Goal: Information Seeking & Learning: Learn about a topic

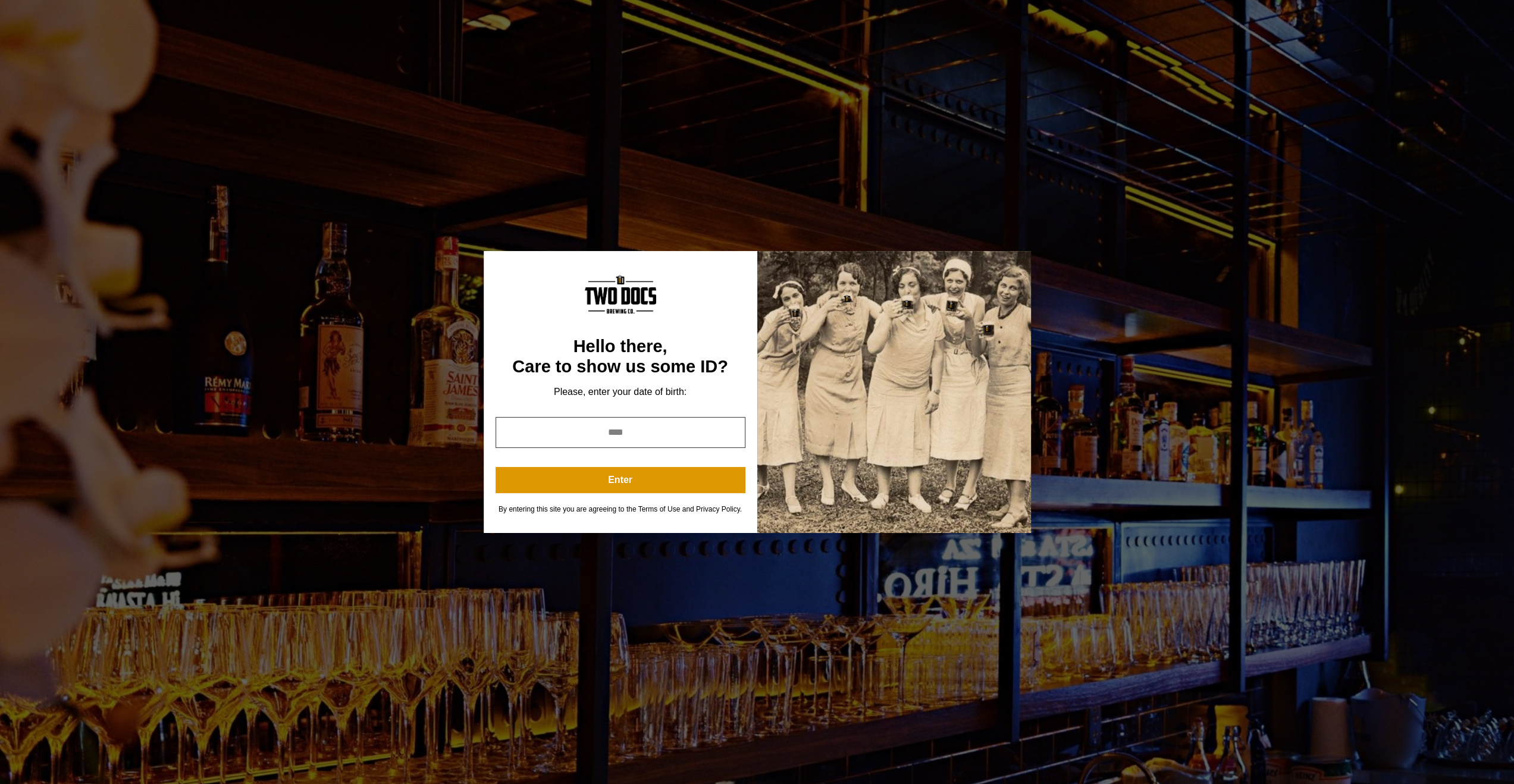
click at [640, 428] on input "year" at bounding box center [621, 432] width 250 height 31
type input "****"
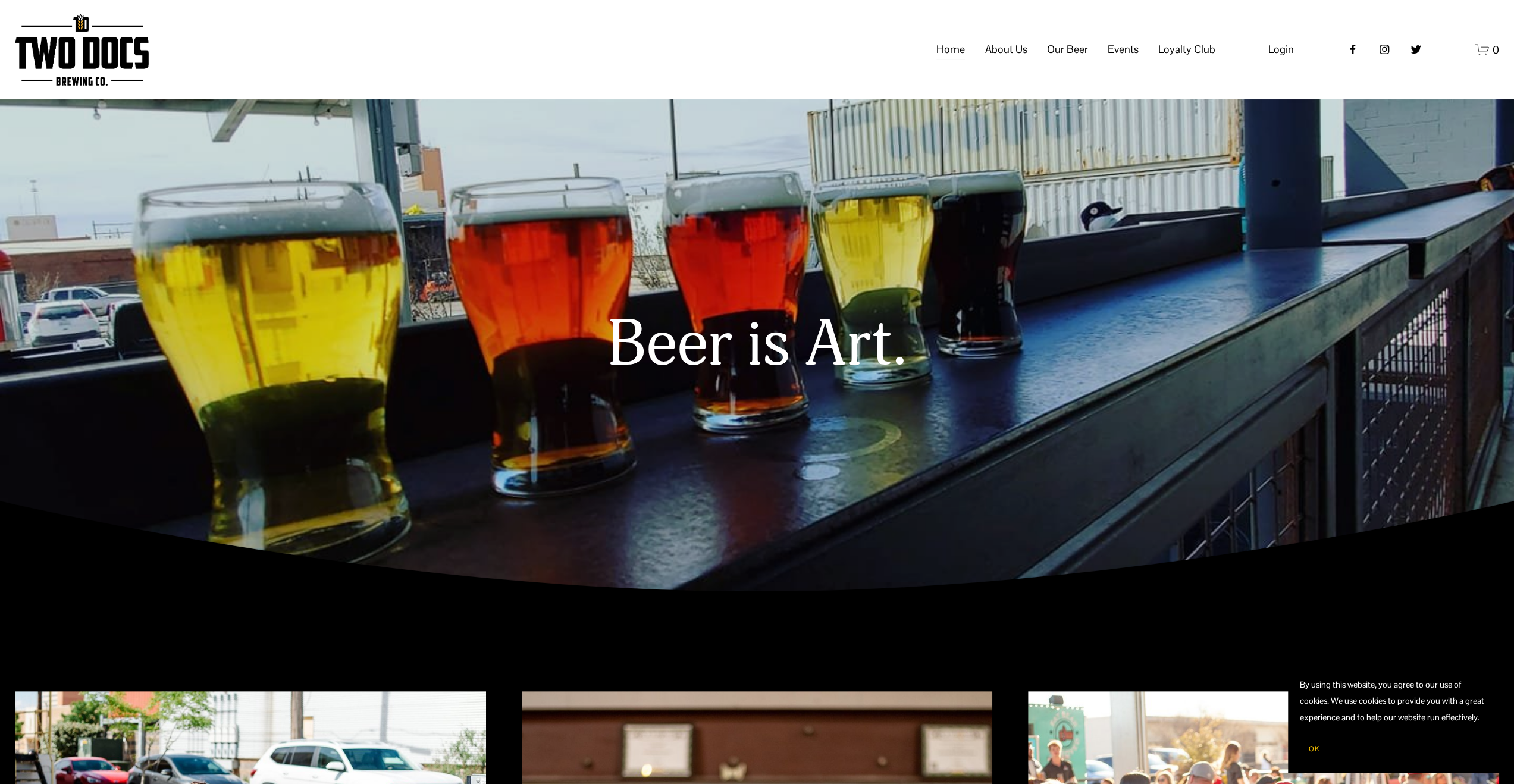
click at [1119, 59] on span "Events" at bounding box center [1123, 49] width 31 height 20
click at [0, 0] on span "Calendar" at bounding box center [0, 0] width 0 height 0
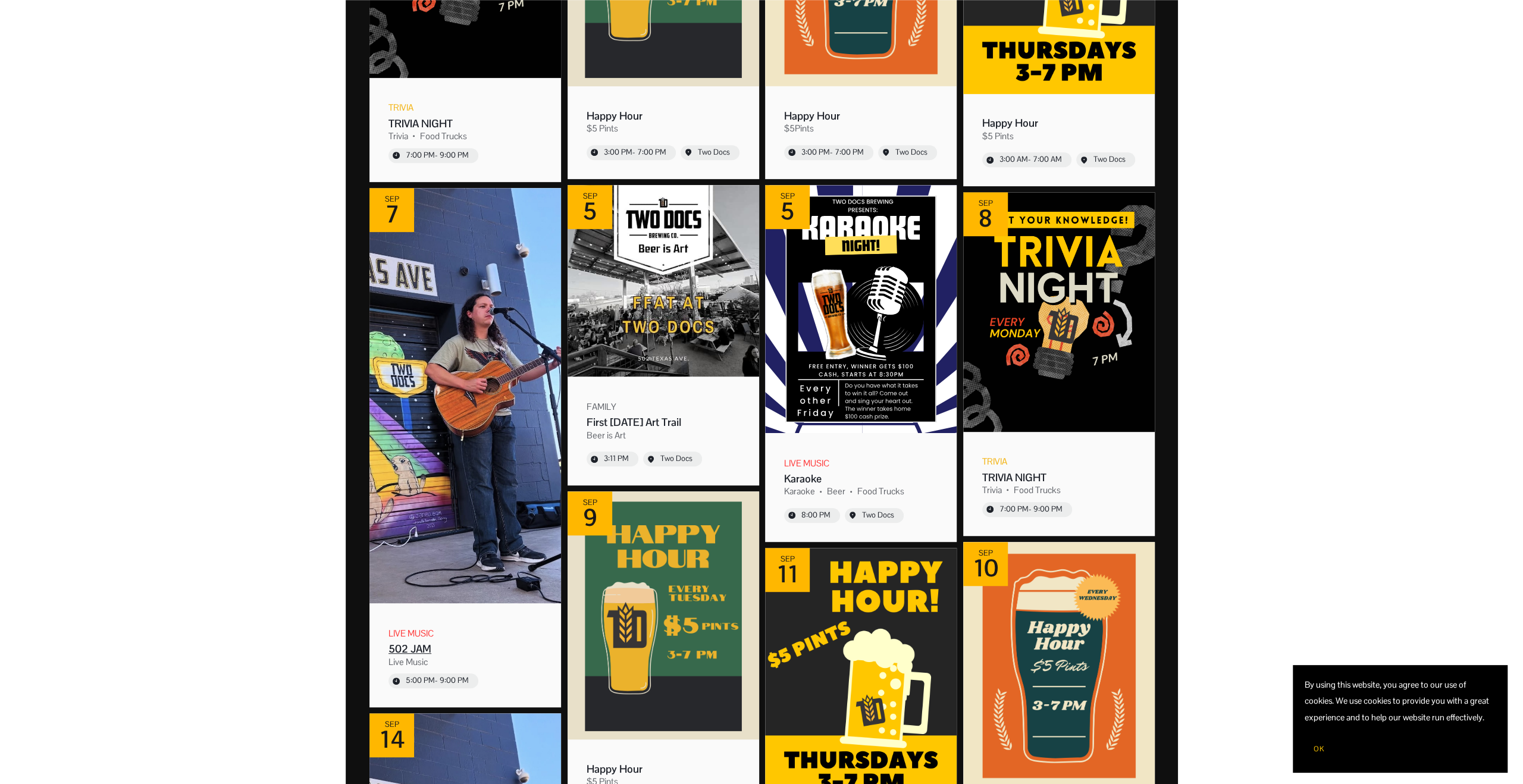
scroll to position [535, 0]
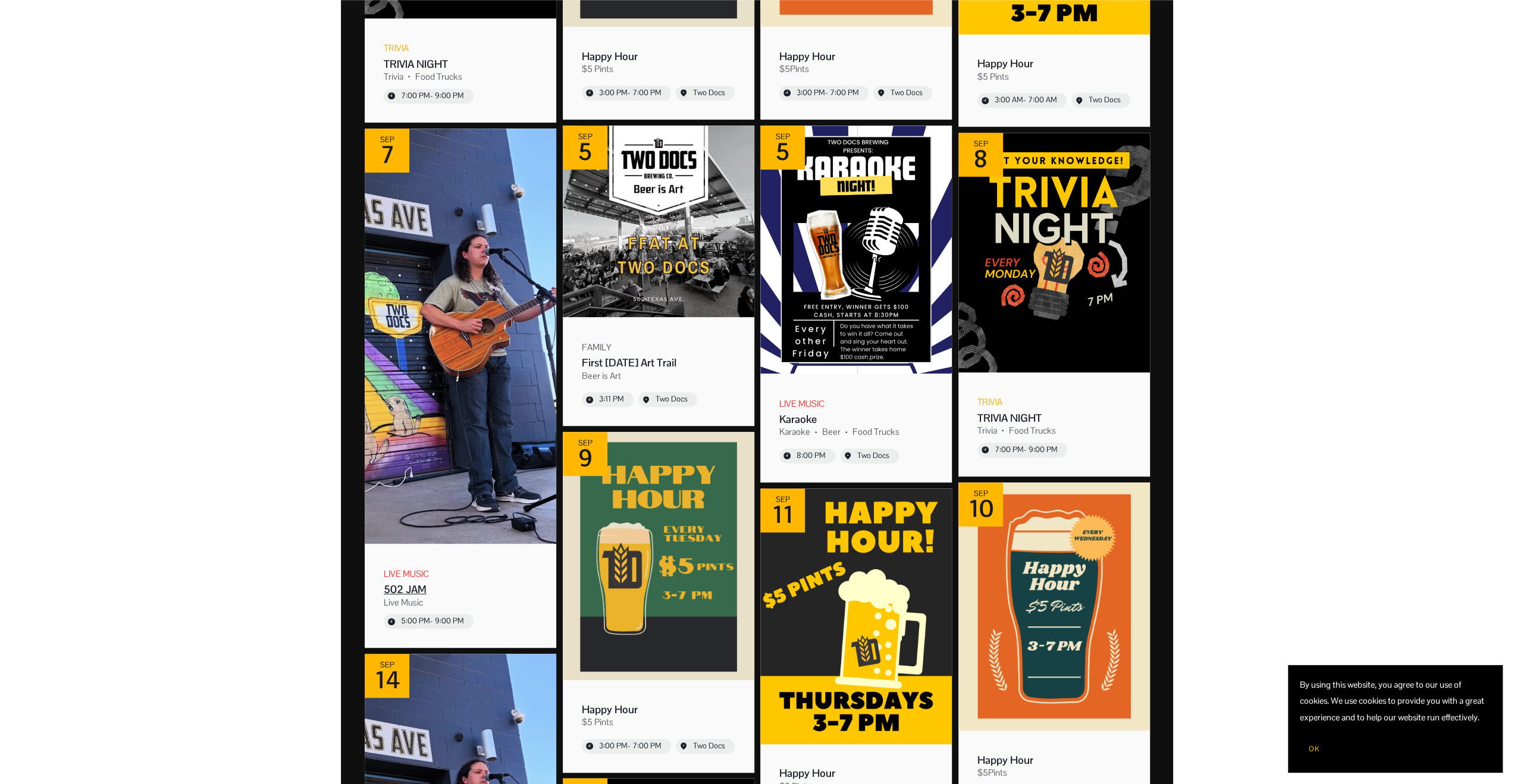
click at [422, 590] on div "502 JAM" at bounding box center [460, 589] width 154 height 14
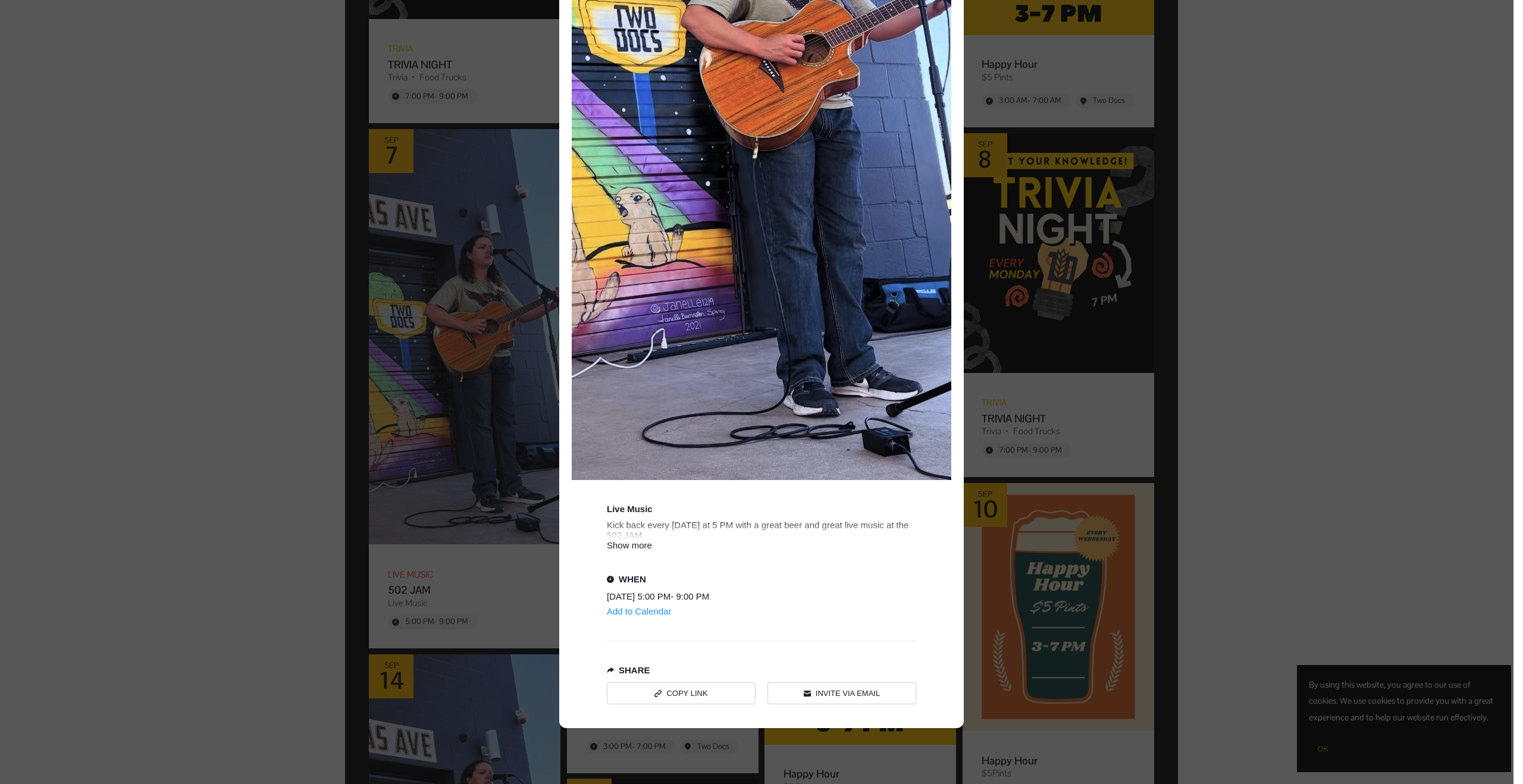
scroll to position [487, 0]
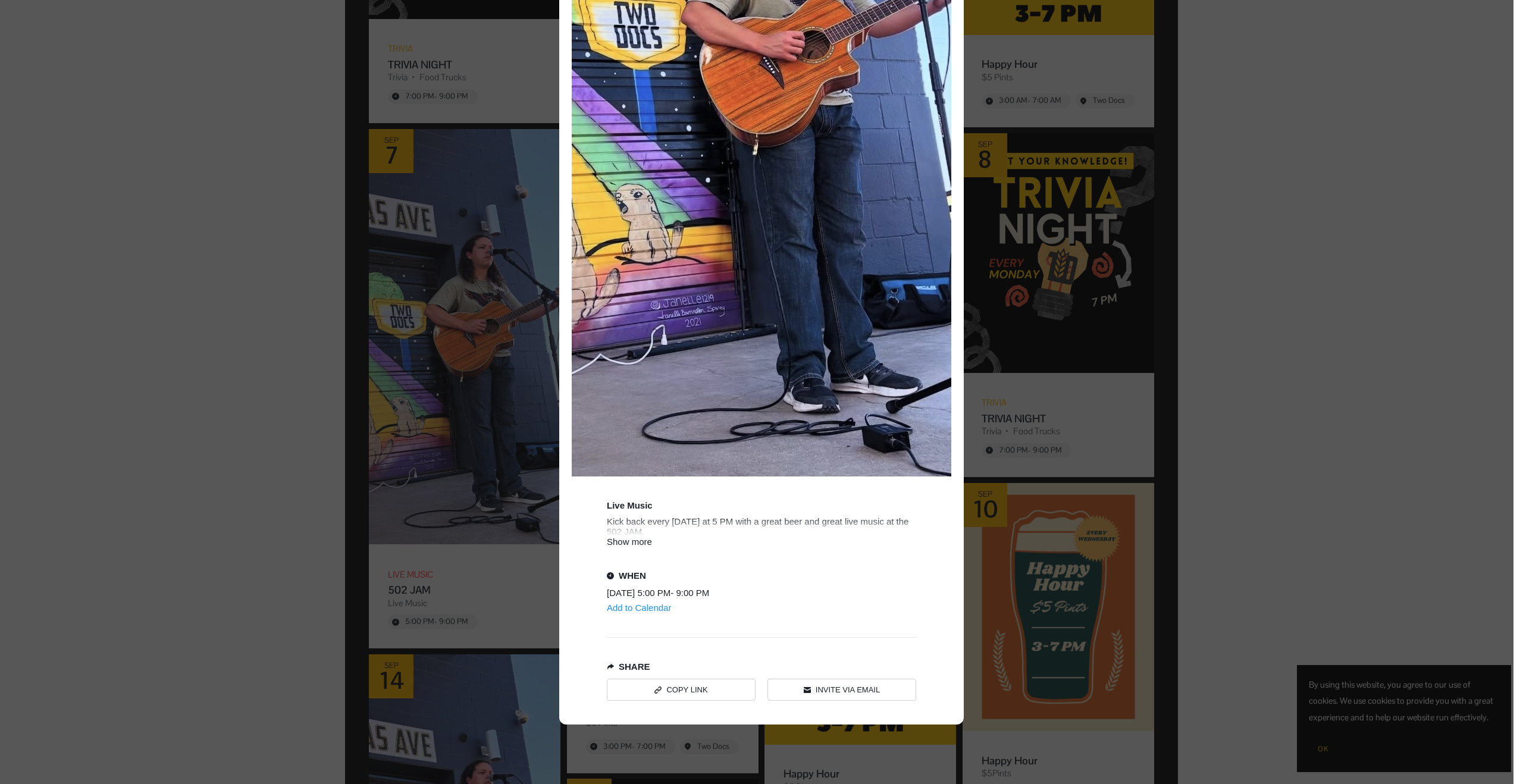
click at [618, 537] on div "Show more" at bounding box center [762, 541] width 310 height 10
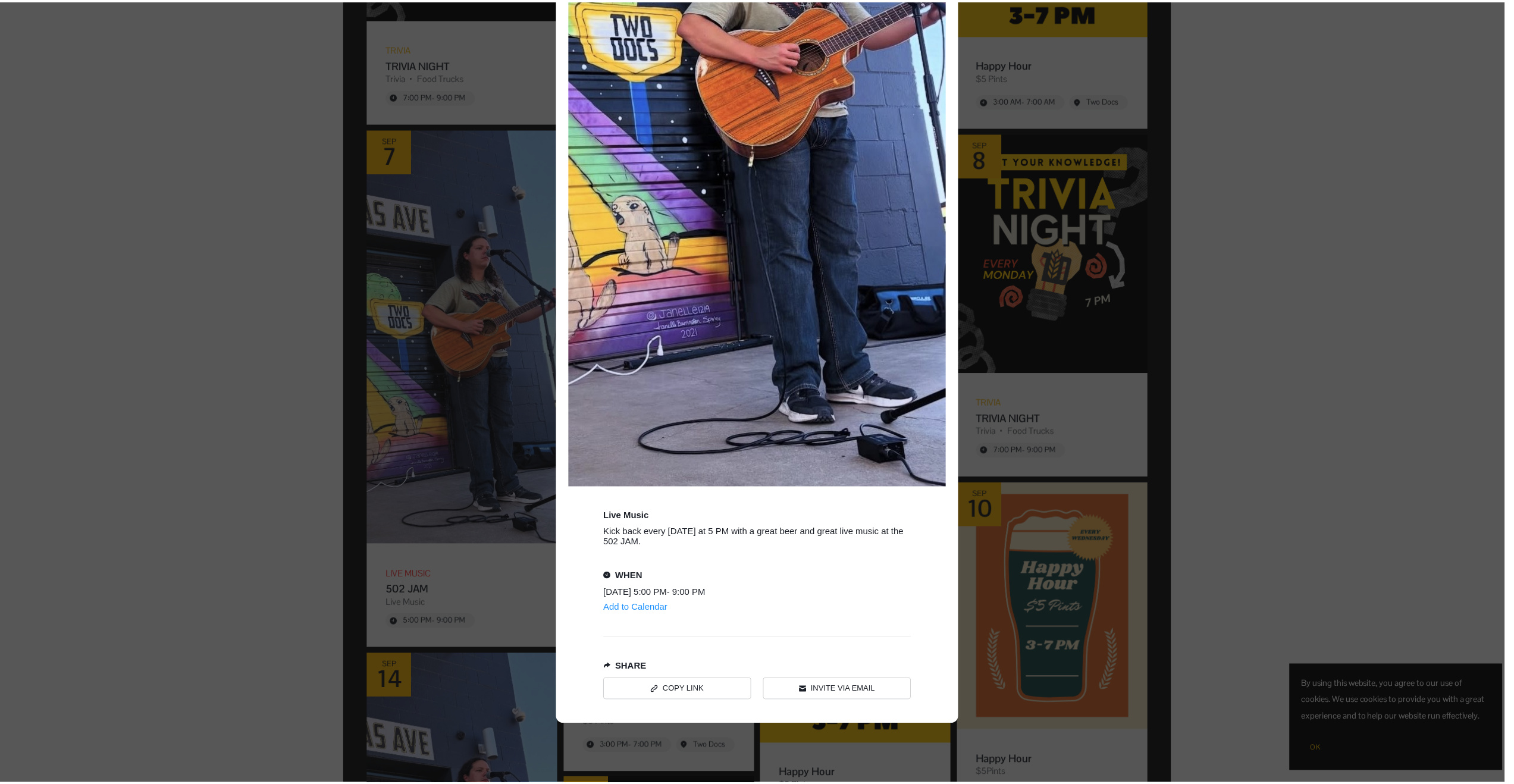
scroll to position [478, 0]
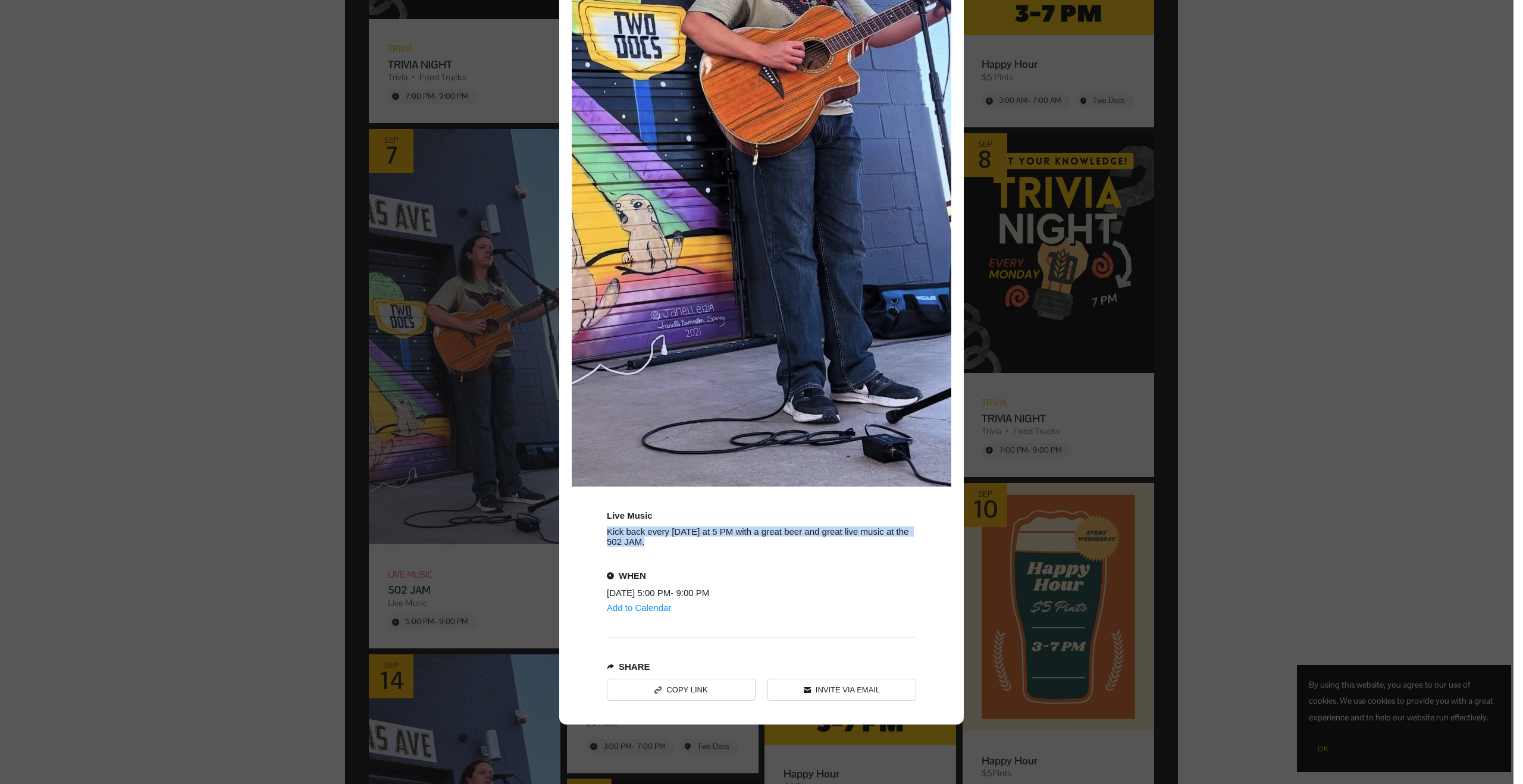
drag, startPoint x: 643, startPoint y: 543, endPoint x: 600, endPoint y: 531, distance: 44.6
click at [600, 531] on div "LIVE MUSIC 502 JAM Live Music Kick back every Sunday at 5 PM with a great beer …" at bounding box center [762, 154] width 404 height 1141
click at [224, 446] on div "Event details popup" at bounding box center [756, 392] width 1513 height 784
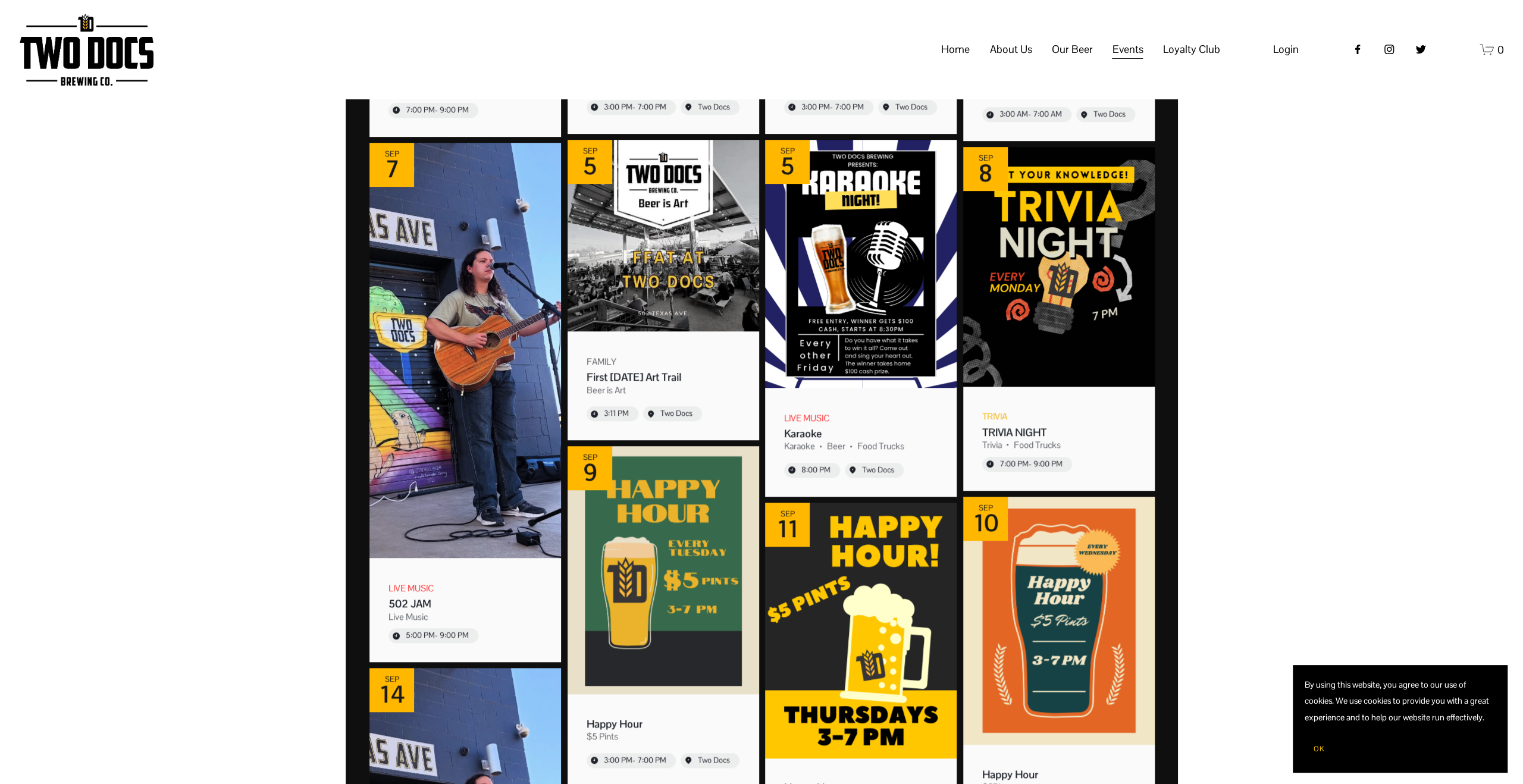
scroll to position [535, 0]
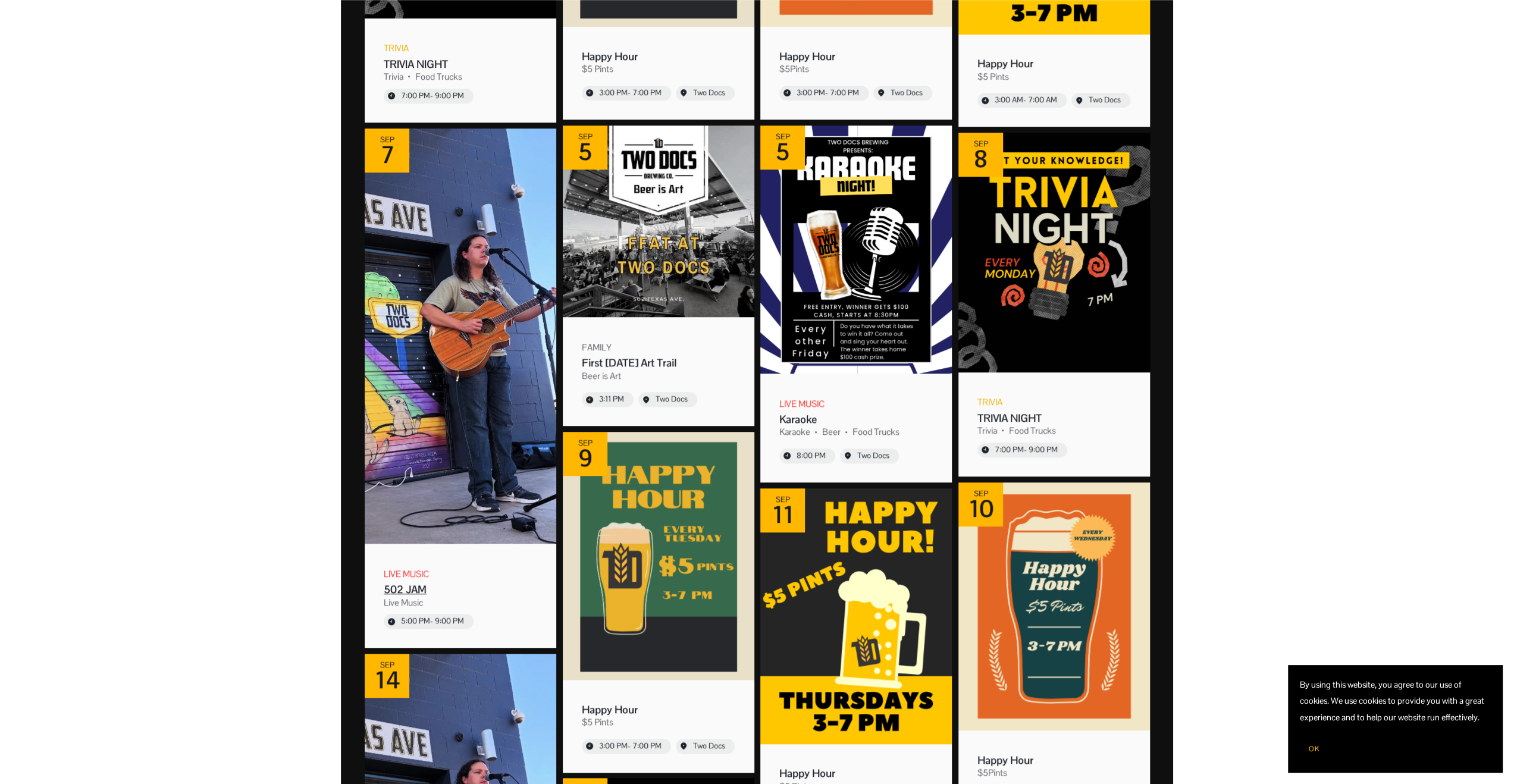
click at [440, 350] on img "Event: 502 JAM" at bounding box center [460, 336] width 192 height 415
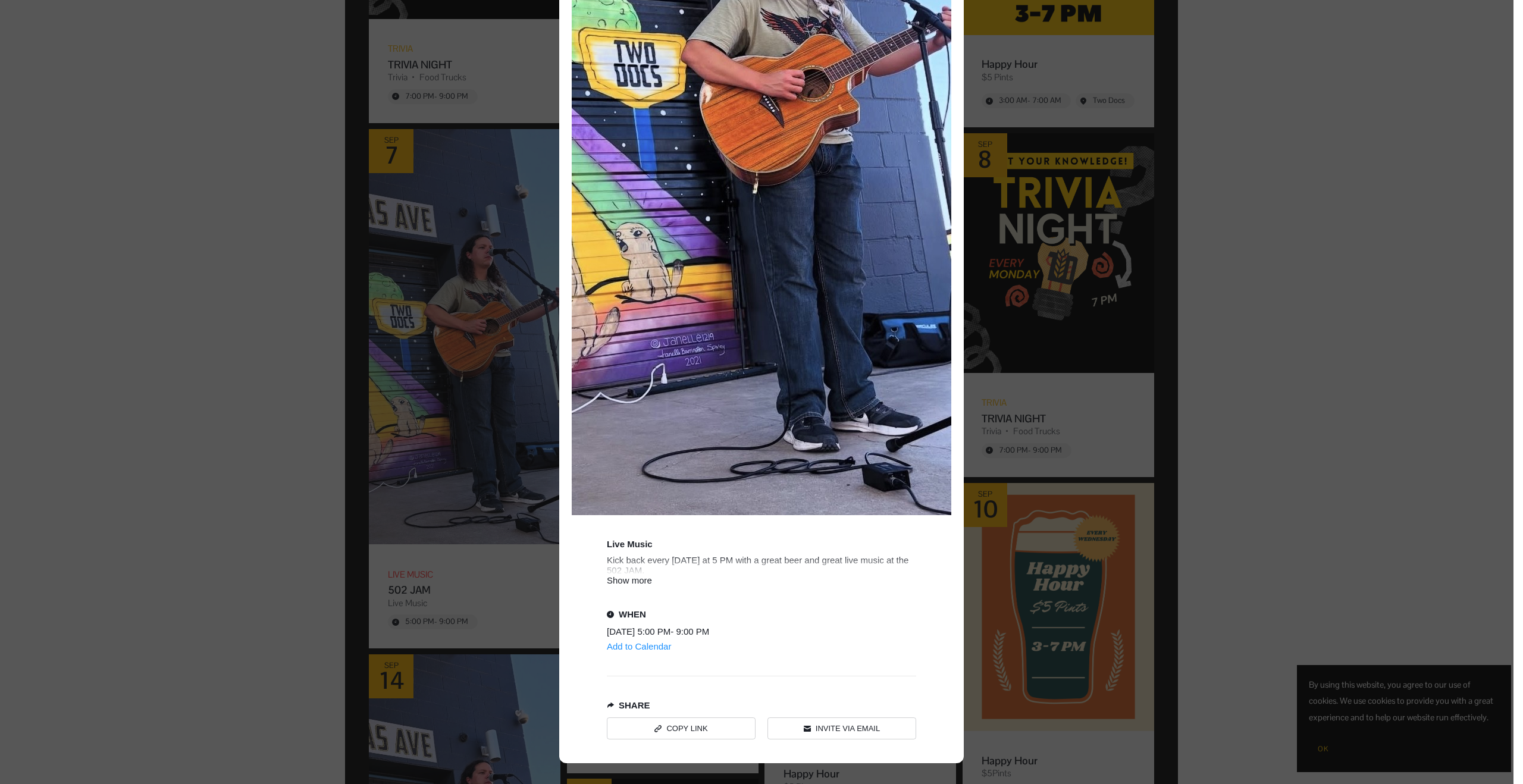
scroll to position [487, 0]
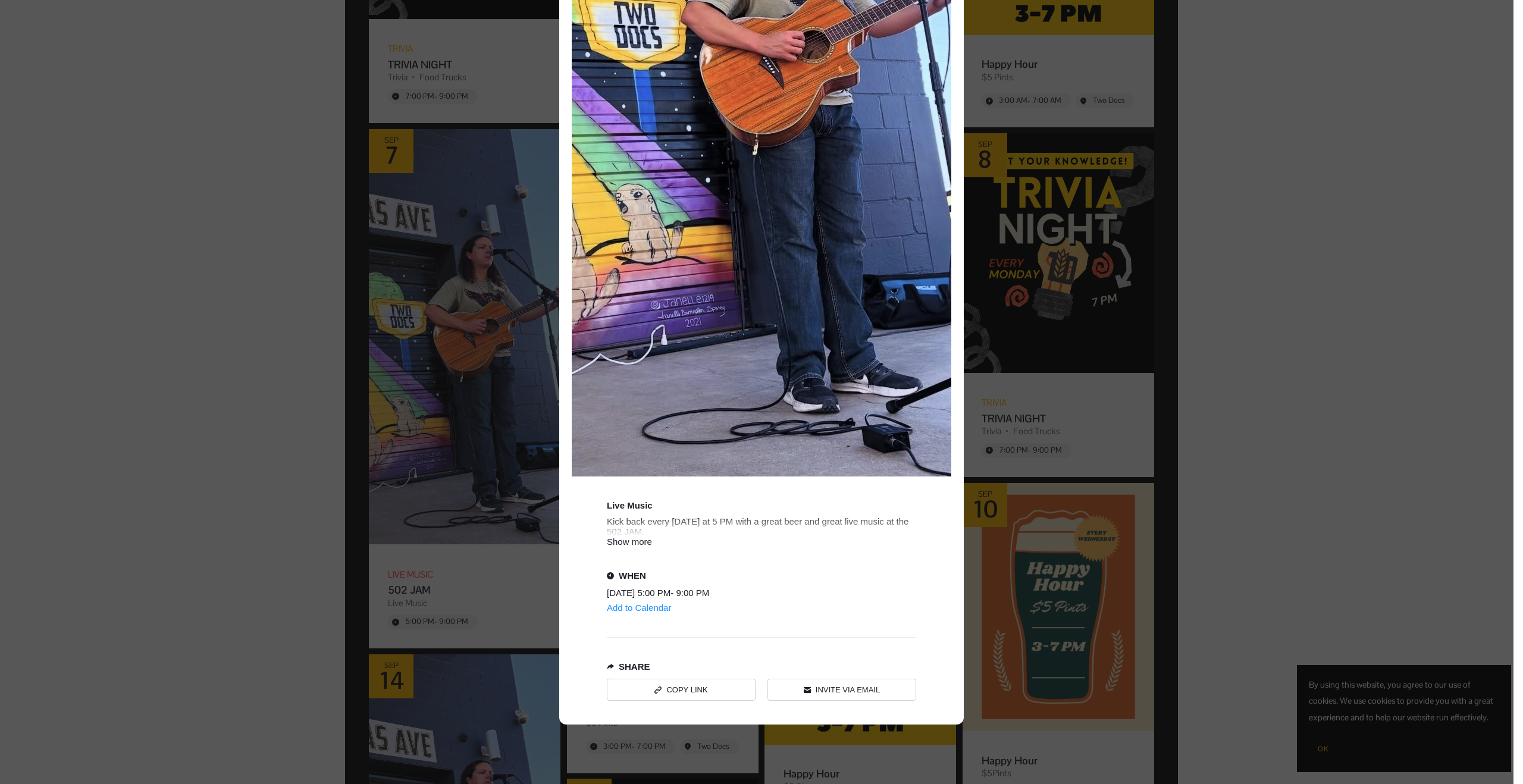
click at [640, 540] on div "Show more" at bounding box center [762, 541] width 310 height 10
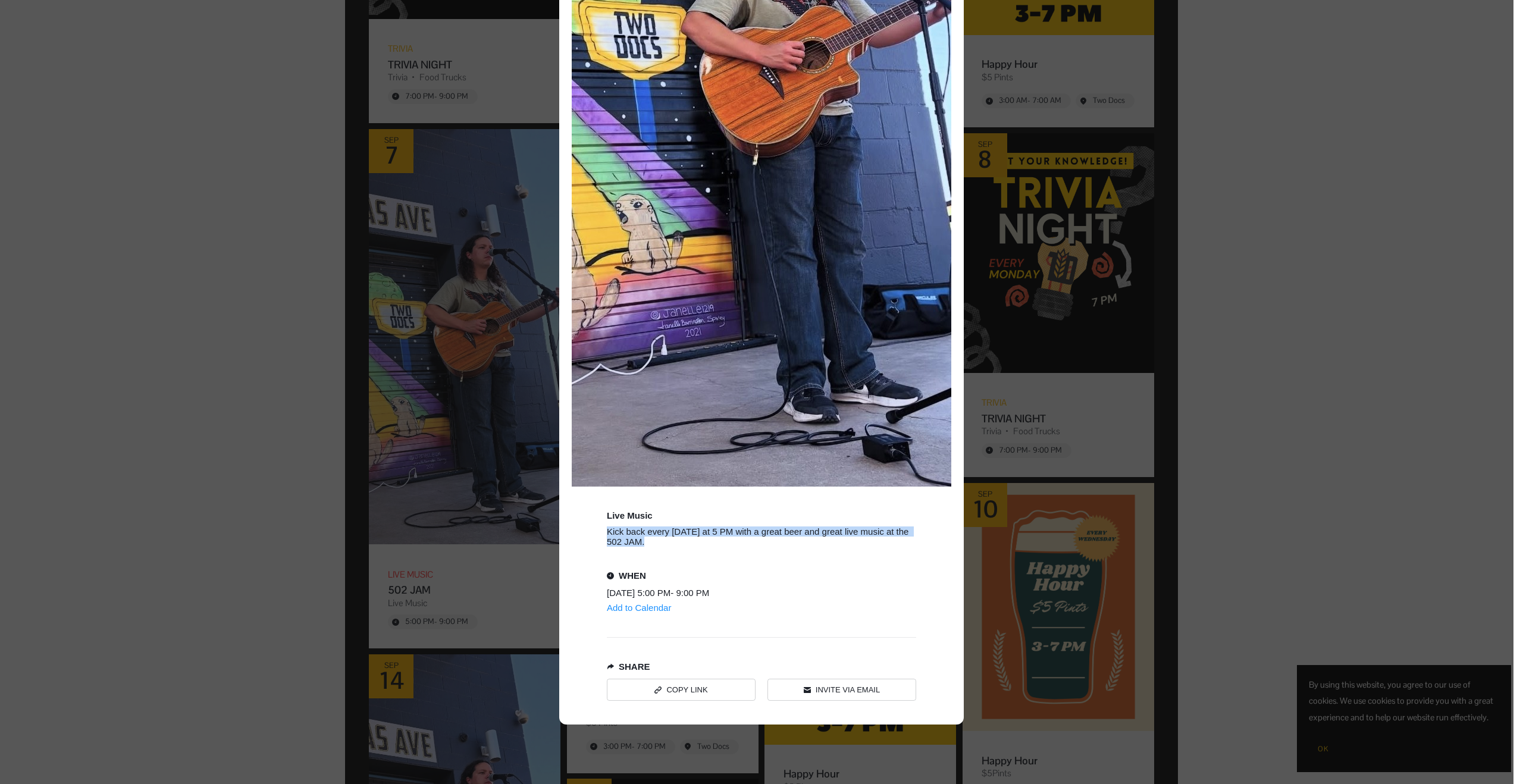
drag, startPoint x: 599, startPoint y: 529, endPoint x: 680, endPoint y: 543, distance: 82.2
click at [680, 543] on div "LIVE MUSIC 502 JAM Live Music Kick back every Sunday at 5 PM with a great beer …" at bounding box center [762, 154] width 404 height 1141
copy div "Kick back every Sunday at 5 PM with a great beer and great live music at the 50…"
